Goal: Task Accomplishment & Management: Manage account settings

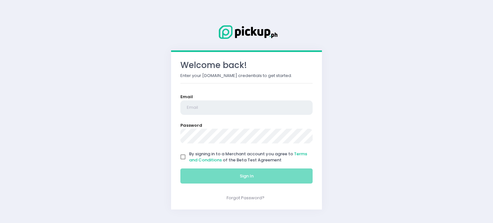
click at [214, 107] on input "email" at bounding box center [246, 107] width 132 height 15
paste input "[EMAIL_ADDRESS][DOMAIN_NAME]"
type input "[EMAIL_ADDRESS][DOMAIN_NAME]"
click at [184, 157] on input "By signing in to a Merchant account you agree to Terms and Conditions of the Be…" at bounding box center [183, 157] width 12 height 12
checkbox input "true"
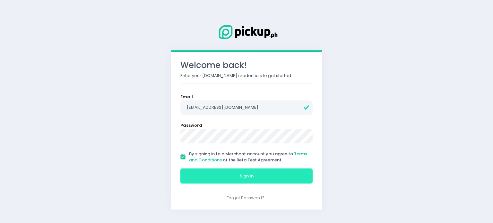
click at [229, 181] on button "Sign In" at bounding box center [246, 175] width 132 height 15
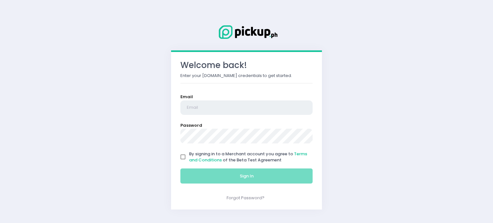
click at [210, 107] on input "email" at bounding box center [246, 107] width 132 height 15
paste input "[EMAIL_ADDRESS][DOMAIN_NAME]"
type input "[EMAIL_ADDRESS][DOMAIN_NAME]"
click at [183, 154] on input "By signing in to a Merchant account you agree to Terms and Conditions of the Be…" at bounding box center [183, 157] width 12 height 12
checkbox input "true"
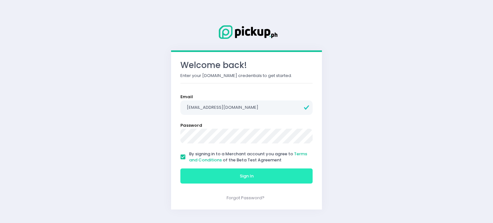
click at [237, 174] on button "Sign In" at bounding box center [246, 175] width 132 height 15
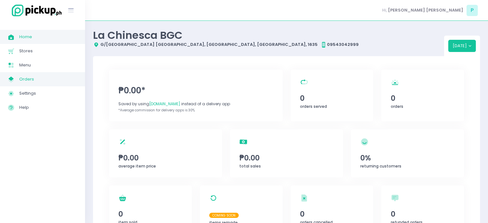
click at [38, 76] on span "Orders" at bounding box center [48, 79] width 58 height 8
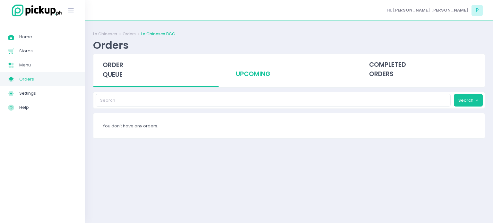
click at [254, 76] on div "upcoming" at bounding box center [288, 69] width 125 height 31
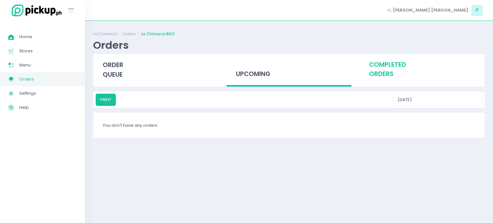
click at [393, 65] on div "completed orders" at bounding box center [421, 69] width 125 height 31
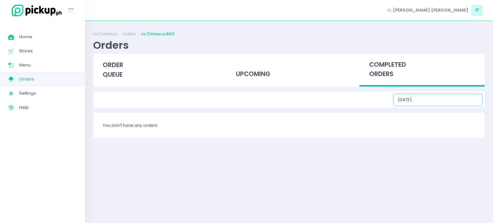
click at [435, 98] on input "[DATE]" at bounding box center [437, 100] width 89 height 12
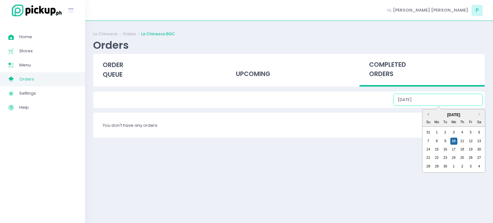
click at [429, 114] on button "Previous Month" at bounding box center [426, 114] width 3 height 3
click at [428, 114] on button "Previous Month" at bounding box center [426, 114] width 3 height 3
click at [428, 113] on button "Previous Month" at bounding box center [426, 114] width 3 height 3
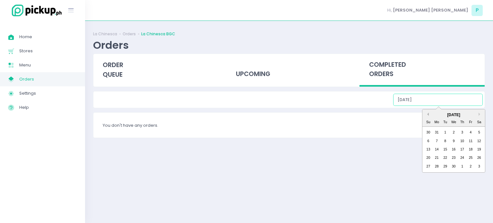
click at [428, 113] on button "Previous Month" at bounding box center [426, 114] width 3 height 3
click at [478, 130] on div "1" at bounding box center [478, 132] width 7 height 7
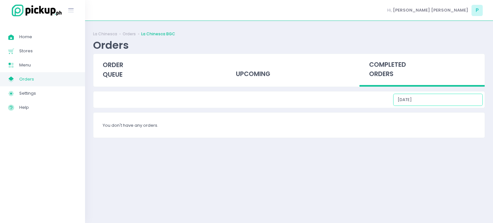
click at [439, 99] on input "[DATE]" at bounding box center [437, 100] width 89 height 12
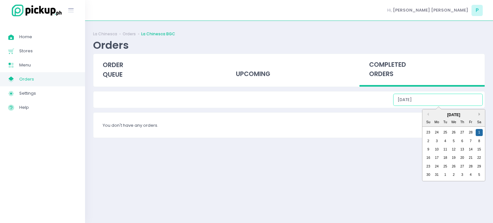
click at [478, 114] on button "Next Month" at bounding box center [479, 114] width 3 height 3
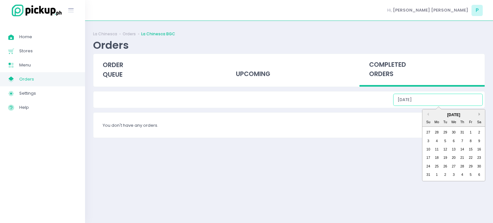
click at [478, 114] on button "Next Month" at bounding box center [479, 114] width 3 height 3
click at [438, 131] on div "1" at bounding box center [436, 132] width 7 height 7
type input "[DATE]"
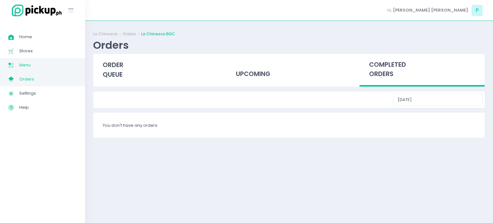
click at [46, 68] on span "Menu" at bounding box center [48, 65] width 58 height 8
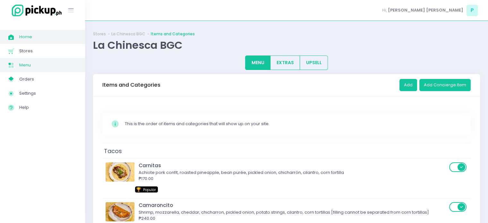
click at [47, 38] on span "Home" at bounding box center [48, 37] width 58 height 8
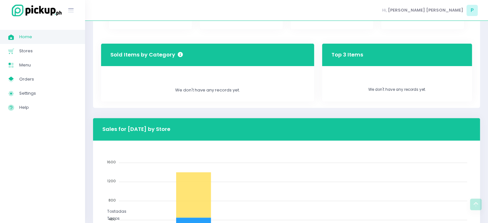
scroll to position [118, 0]
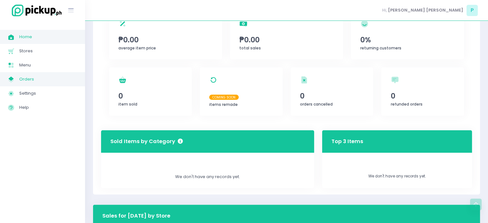
click at [45, 80] on span "Orders" at bounding box center [48, 79] width 58 height 8
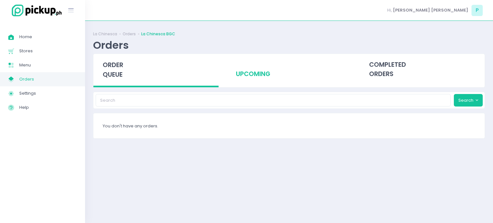
click at [250, 72] on div "upcoming" at bounding box center [288, 69] width 125 height 31
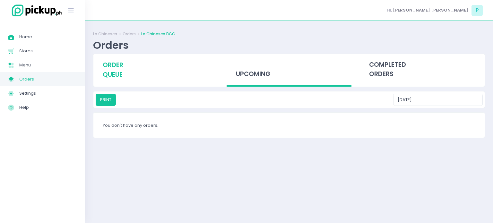
click at [108, 67] on span "order queue" at bounding box center [113, 70] width 21 height 18
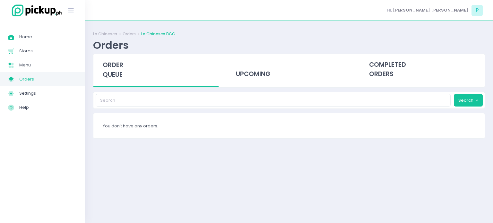
click at [75, 6] on button "Stockholm-icons / Text / Menu Created with Sketch." at bounding box center [71, 10] width 11 height 13
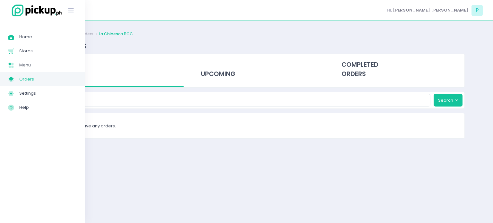
click at [14, 9] on img at bounding box center [35, 11] width 55 height 14
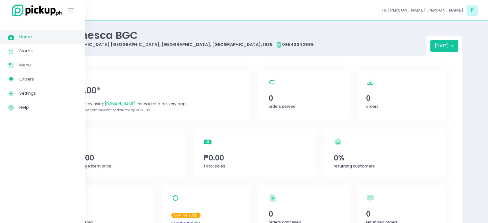
click at [26, 36] on span "Home" at bounding box center [48, 37] width 58 height 8
